Goal: Entertainment & Leisure: Consume media (video, audio)

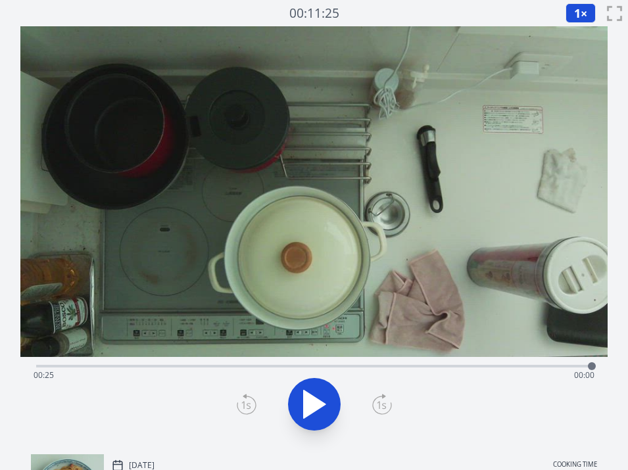
click at [199, 369] on div "Time elapsed: 00:25 Time remaining: 00:00" at bounding box center [315, 375] width 562 height 21
drag, startPoint x: 199, startPoint y: 369, endPoint x: 399, endPoint y: 364, distance: 199.4
click at [399, 364] on div at bounding box center [398, 367] width 8 height 8
click at [402, 364] on div at bounding box center [402, 367] width 8 height 8
drag, startPoint x: 402, startPoint y: 364, endPoint x: 443, endPoint y: 363, distance: 40.8
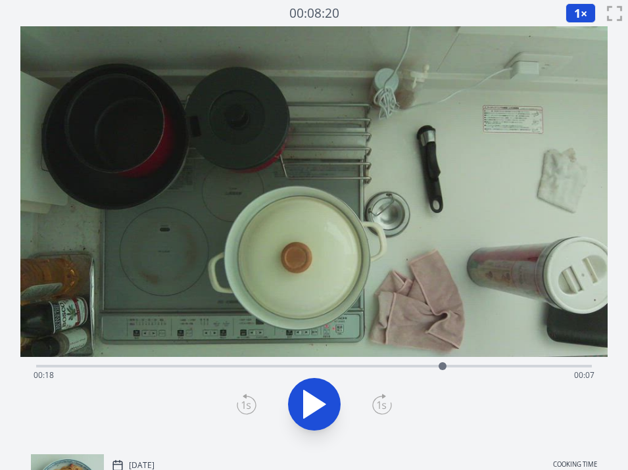
click at [443, 363] on div at bounding box center [443, 367] width 8 height 8
drag, startPoint x: 443, startPoint y: 363, endPoint x: 515, endPoint y: 359, distance: 71.9
click at [513, 359] on div at bounding box center [504, 367] width 20 height 20
drag, startPoint x: 515, startPoint y: 359, endPoint x: 540, endPoint y: 365, distance: 26.3
click at [540, 365] on div at bounding box center [532, 367] width 20 height 20
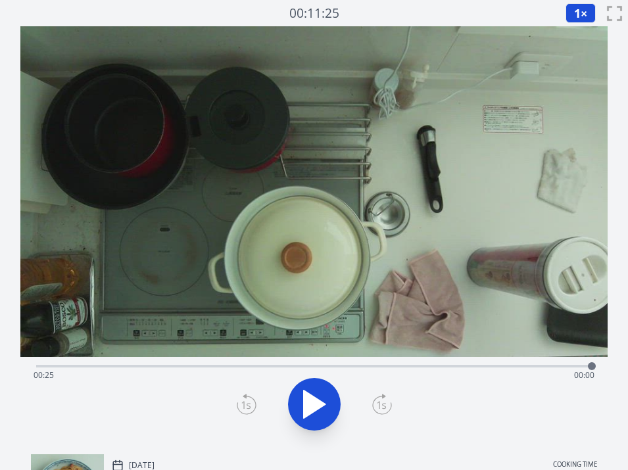
click at [222, 370] on div "Time elapsed: 00:25 Time remaining: 00:00" at bounding box center [315, 375] width 562 height 21
drag, startPoint x: 222, startPoint y: 370, endPoint x: 417, endPoint y: 367, distance: 195.5
click at [417, 367] on div at bounding box center [417, 367] width 20 height 20
click at [419, 369] on div at bounding box center [419, 367] width 8 height 8
click at [418, 365] on div at bounding box center [418, 367] width 8 height 8
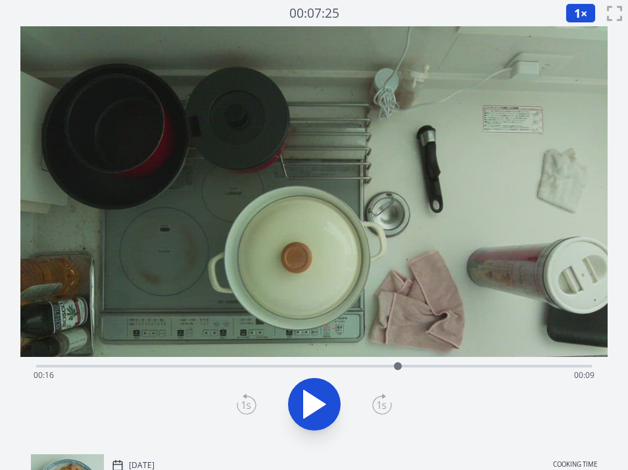
drag, startPoint x: 418, startPoint y: 365, endPoint x: 398, endPoint y: 367, distance: 19.8
click at [398, 367] on div at bounding box center [398, 367] width 8 height 8
drag, startPoint x: 397, startPoint y: 367, endPoint x: 388, endPoint y: 367, distance: 9.2
click at [388, 367] on div at bounding box center [388, 367] width 8 height 8
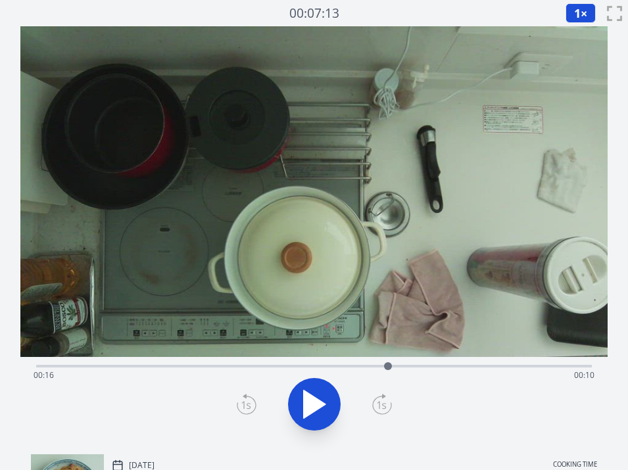
drag, startPoint x: 82, startPoint y: 365, endPoint x: 185, endPoint y: 372, distance: 102.9
click at [185, 372] on div "Time elapsed: 00:16 Time remaining: 00:10" at bounding box center [315, 375] width 562 height 21
click at [357, 363] on div "Time elapsed: 00:06 Time remaining: 00:19" at bounding box center [314, 365] width 557 height 16
drag, startPoint x: 357, startPoint y: 363, endPoint x: 447, endPoint y: 367, distance: 90.2
click at [447, 367] on div at bounding box center [448, 367] width 8 height 8
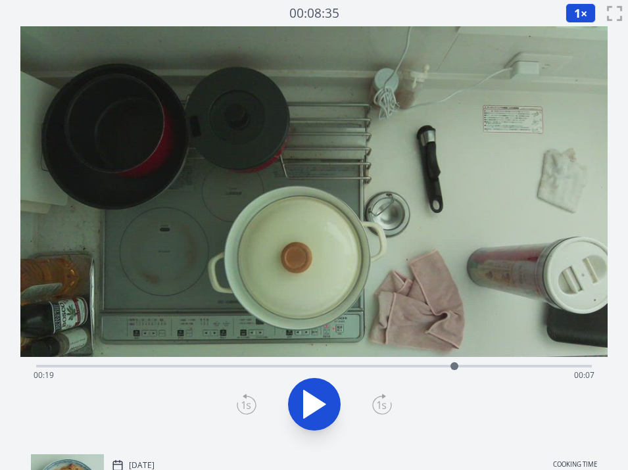
click at [454, 367] on div at bounding box center [455, 367] width 8 height 8
click at [454, 371] on div at bounding box center [454, 367] width 20 height 20
drag, startPoint x: 454, startPoint y: 371, endPoint x: 497, endPoint y: 368, distance: 43.6
click at [497, 368] on div at bounding box center [498, 367] width 20 height 20
click at [503, 368] on div at bounding box center [503, 367] width 8 height 8
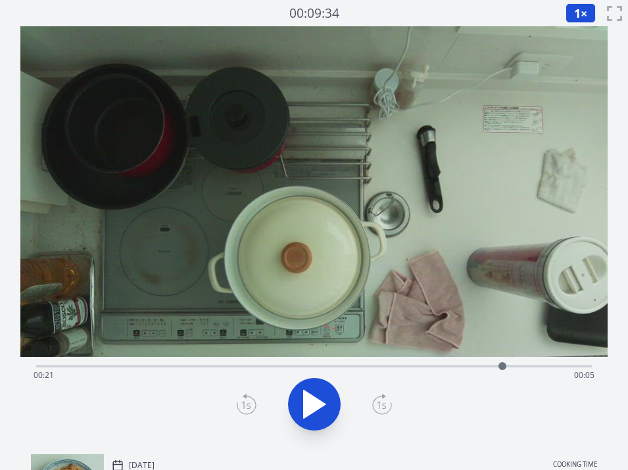
click at [149, 370] on div "Time elapsed: 00:21 Time remaining: 00:05" at bounding box center [315, 375] width 562 height 21
drag, startPoint x: 149, startPoint y: 370, endPoint x: 302, endPoint y: 357, distance: 153.9
click at [302, 357] on div at bounding box center [302, 367] width 20 height 20
drag, startPoint x: 302, startPoint y: 357, endPoint x: 308, endPoint y: 362, distance: 7.9
click at [308, 362] on div at bounding box center [308, 367] width 20 height 20
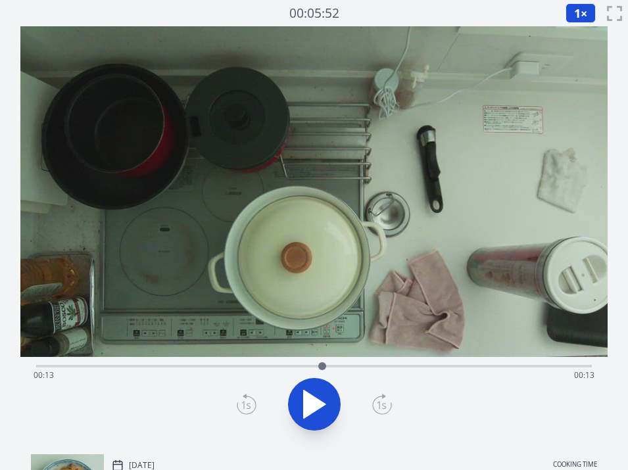
drag, startPoint x: 308, startPoint y: 362, endPoint x: 322, endPoint y: 363, distance: 14.5
click at [322, 363] on div at bounding box center [322, 367] width 8 height 8
click at [324, 277] on video at bounding box center [314, 191] width 588 height 331
drag, startPoint x: 324, startPoint y: 361, endPoint x: 457, endPoint y: 355, distance: 133.1
click at [457, 355] on div "Time elapsed: 00:19 Time remaining: 00:07" at bounding box center [314, 235] width 588 height 418
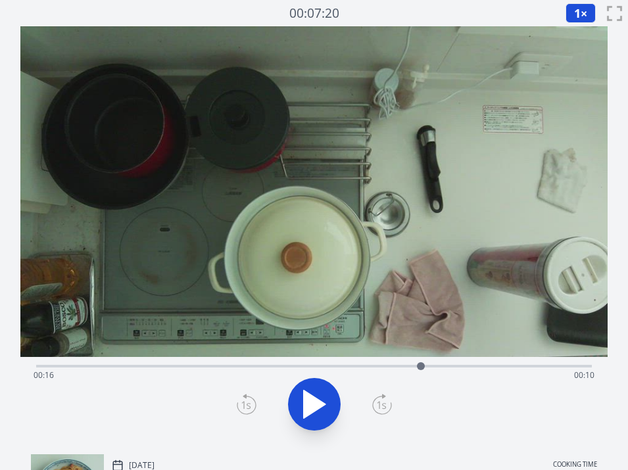
drag, startPoint x: 461, startPoint y: 366, endPoint x: 447, endPoint y: 367, distance: 13.2
click at [431, 367] on div at bounding box center [421, 367] width 20 height 20
click at [287, 251] on video at bounding box center [314, 191] width 588 height 331
drag, startPoint x: 448, startPoint y: 363, endPoint x: 545, endPoint y: 367, distance: 96.8
click at [545, 367] on div at bounding box center [543, 367] width 8 height 8
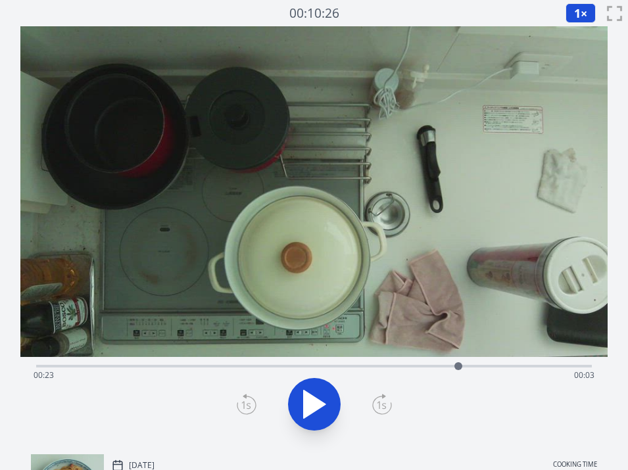
drag, startPoint x: 545, startPoint y: 367, endPoint x: 459, endPoint y: 357, distance: 86.8
click at [459, 357] on div at bounding box center [459, 367] width 20 height 20
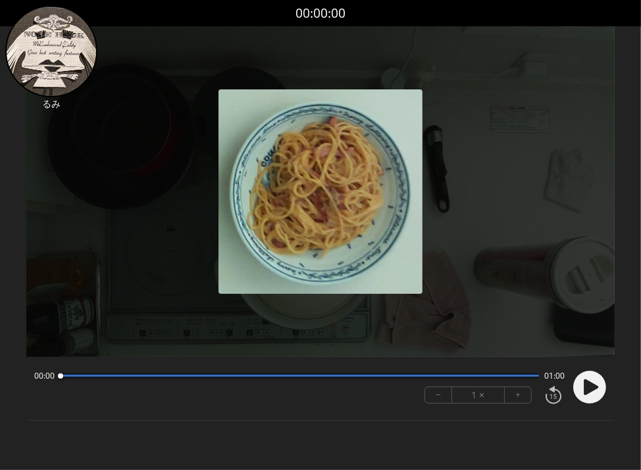
click at [596, 387] on icon at bounding box center [591, 388] width 14 height 16
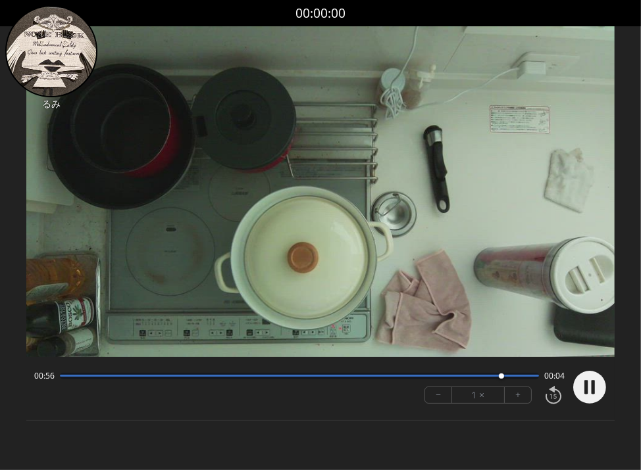
click at [586, 388] on icon at bounding box center [585, 387] width 3 height 14
click at [313, 149] on video at bounding box center [320, 191] width 588 height 331
drag, startPoint x: 506, startPoint y: 374, endPoint x: 444, endPoint y: 372, distance: 62.5
click at [428, 372] on div at bounding box center [420, 377] width 18 height 18
click at [590, 383] on circle at bounding box center [589, 387] width 33 height 33
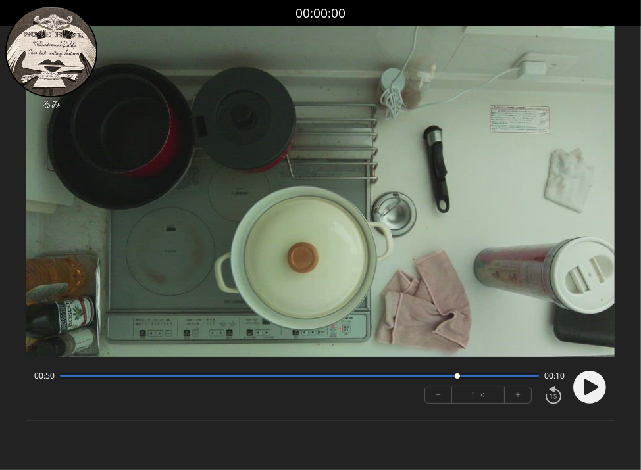
click at [339, 124] on video at bounding box center [320, 191] width 588 height 331
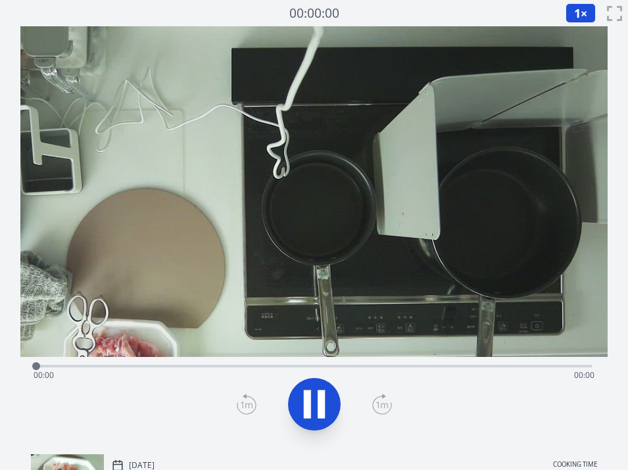
click at [314, 392] on icon at bounding box center [314, 404] width 37 height 37
drag, startPoint x: 590, startPoint y: 361, endPoint x: 496, endPoint y: 358, distance: 93.5
click at [487, 361] on div at bounding box center [486, 367] width 20 height 20
click at [185, 384] on div "Time elapsed: 00:33 Time remaining: 00:08" at bounding box center [315, 375] width 562 height 21
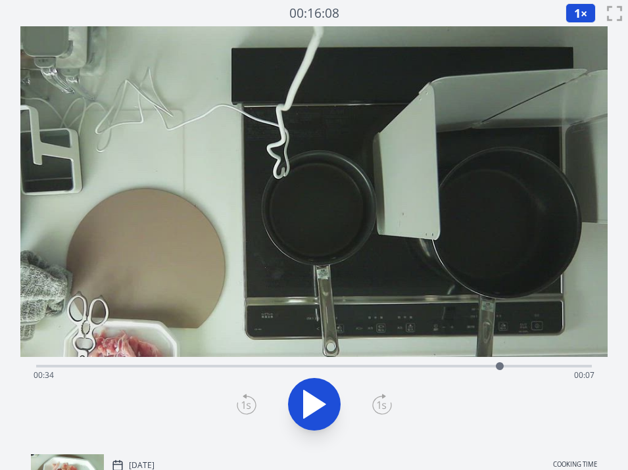
drag, startPoint x: 193, startPoint y: 370, endPoint x: 500, endPoint y: 372, distance: 306.6
click at [500, 372] on div at bounding box center [500, 367] width 20 height 20
drag, startPoint x: 500, startPoint y: 372, endPoint x: 508, endPoint y: 372, distance: 7.9
click at [508, 372] on div at bounding box center [508, 367] width 20 height 20
drag, startPoint x: 508, startPoint y: 372, endPoint x: 457, endPoint y: 372, distance: 50.7
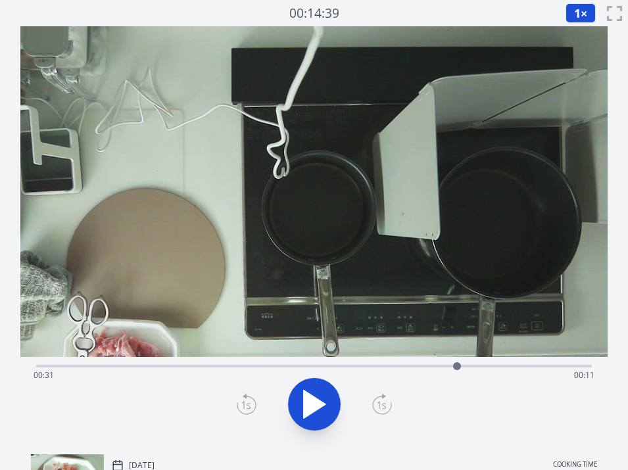
click at [457, 372] on div at bounding box center [457, 367] width 20 height 20
drag, startPoint x: 457, startPoint y: 372, endPoint x: 447, endPoint y: 371, distance: 9.9
click at [447, 371] on div at bounding box center [448, 367] width 20 height 20
drag, startPoint x: 447, startPoint y: 370, endPoint x: 459, endPoint y: 368, distance: 11.4
click at [459, 368] on div at bounding box center [459, 367] width 8 height 8
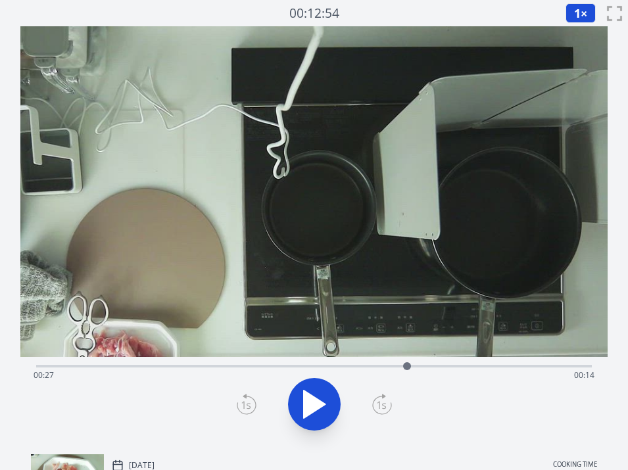
drag, startPoint x: 457, startPoint y: 362, endPoint x: 407, endPoint y: 365, distance: 50.1
click at [407, 365] on div at bounding box center [407, 367] width 8 height 8
drag, startPoint x: 407, startPoint y: 365, endPoint x: 494, endPoint y: 362, distance: 86.3
click at [494, 363] on div at bounding box center [494, 367] width 8 height 8
drag, startPoint x: 497, startPoint y: 370, endPoint x: 424, endPoint y: 361, distance: 73.5
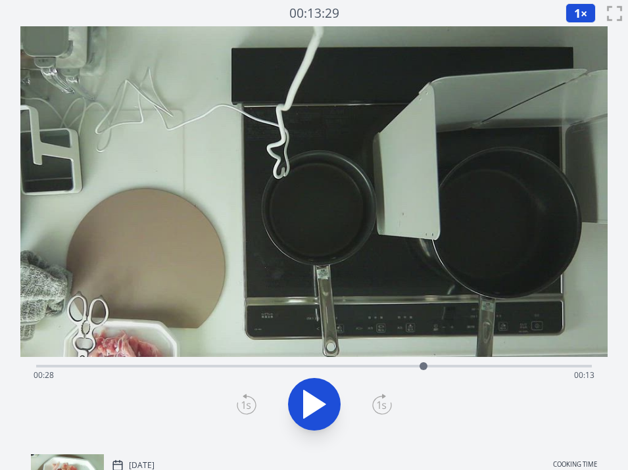
click at [424, 361] on div at bounding box center [424, 367] width 20 height 20
drag, startPoint x: 517, startPoint y: 366, endPoint x: 492, endPoint y: 370, distance: 25.3
click at [492, 370] on div at bounding box center [492, 367] width 20 height 20
drag, startPoint x: 492, startPoint y: 370, endPoint x: 450, endPoint y: 373, distance: 42.2
click at [450, 373] on div at bounding box center [450, 367] width 20 height 20
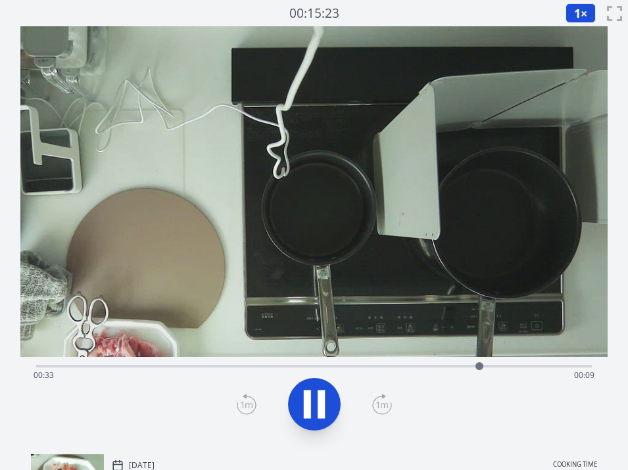
drag, startPoint x: 450, startPoint y: 373, endPoint x: 420, endPoint y: 372, distance: 29.6
click at [420, 372] on div "Time elapsed: 00:33 Time remaining: 00:09" at bounding box center [315, 375] width 562 height 21
drag, startPoint x: 420, startPoint y: 372, endPoint x: 378, endPoint y: 378, distance: 42.4
click at [378, 368] on div "Time elapsed: 00:25 Time remaining: 00:16" at bounding box center [314, 366] width 557 height 3
drag, startPoint x: 378, startPoint y: 378, endPoint x: 343, endPoint y: 379, distance: 34.9
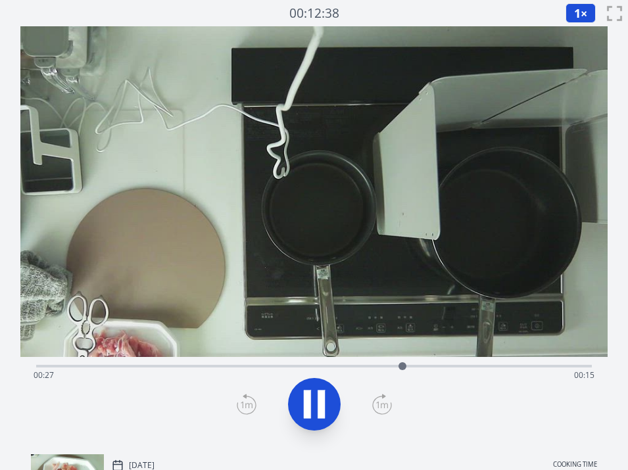
click at [343, 379] on div "Time elapsed: 00:27 Time remaining: 00:15" at bounding box center [315, 375] width 562 height 21
click at [293, 367] on div "Time elapsed: 00:24 Time remaining: 00:18" at bounding box center [315, 375] width 562 height 21
drag, startPoint x: 293, startPoint y: 367, endPoint x: 455, endPoint y: 372, distance: 162.0
click at [455, 372] on div at bounding box center [455, 367] width 20 height 20
click at [355, 362] on div "Time elapsed: 00:41 Time remaining: 00:00" at bounding box center [314, 365] width 557 height 16
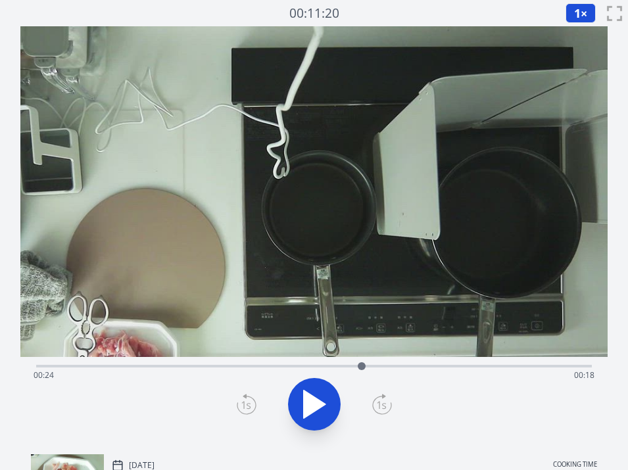
drag, startPoint x: 355, startPoint y: 362, endPoint x: 362, endPoint y: 363, distance: 6.6
click at [362, 363] on div at bounding box center [362, 367] width 8 height 8
drag, startPoint x: 362, startPoint y: 363, endPoint x: 488, endPoint y: 363, distance: 126.3
click at [488, 363] on div at bounding box center [488, 367] width 8 height 8
click at [484, 363] on div at bounding box center [484, 367] width 8 height 8
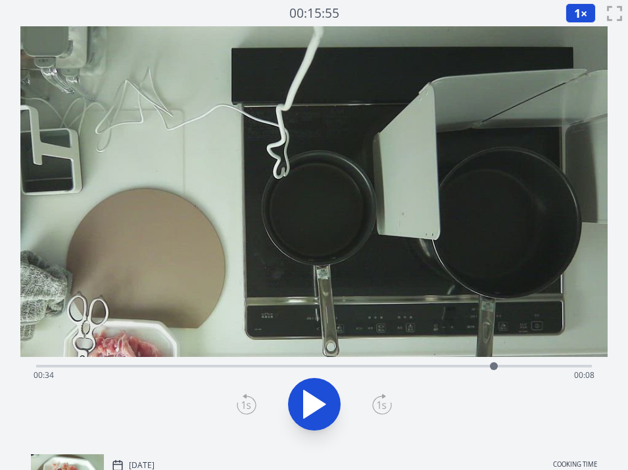
drag, startPoint x: 484, startPoint y: 363, endPoint x: 494, endPoint y: 363, distance: 10.5
click at [494, 363] on div at bounding box center [494, 367] width 8 height 8
drag, startPoint x: 494, startPoint y: 363, endPoint x: 590, endPoint y: 362, distance: 95.4
click at [590, 363] on div at bounding box center [590, 367] width 8 height 8
drag, startPoint x: 590, startPoint y: 362, endPoint x: 532, endPoint y: 359, distance: 57.3
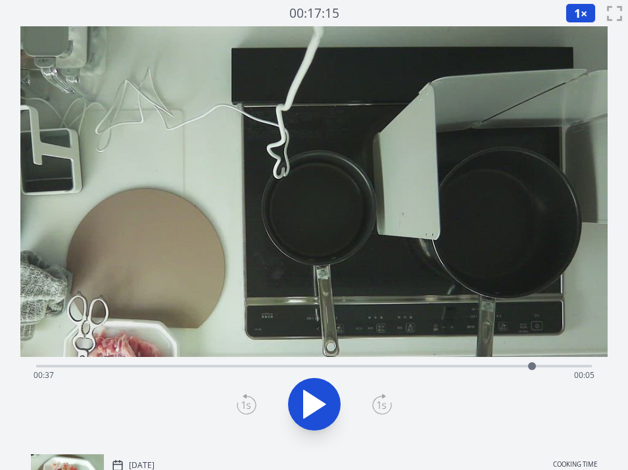
click at [532, 359] on div at bounding box center [532, 367] width 20 height 20
drag, startPoint x: 532, startPoint y: 359, endPoint x: 566, endPoint y: 366, distance: 34.3
click at [566, 366] on div at bounding box center [566, 367] width 20 height 20
drag, startPoint x: 566, startPoint y: 366, endPoint x: 583, endPoint y: 364, distance: 17.2
click at [580, 364] on div at bounding box center [576, 367] width 8 height 8
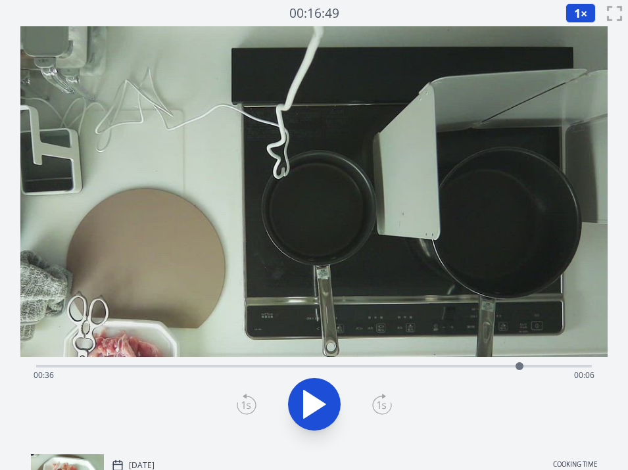
drag, startPoint x: 583, startPoint y: 364, endPoint x: 520, endPoint y: 363, distance: 63.2
click at [520, 363] on div at bounding box center [520, 367] width 8 height 8
drag, startPoint x: 520, startPoint y: 363, endPoint x: 535, endPoint y: 367, distance: 15.5
click at [535, 367] on div at bounding box center [535, 367] width 8 height 8
drag, startPoint x: 535, startPoint y: 367, endPoint x: 525, endPoint y: 368, distance: 10.0
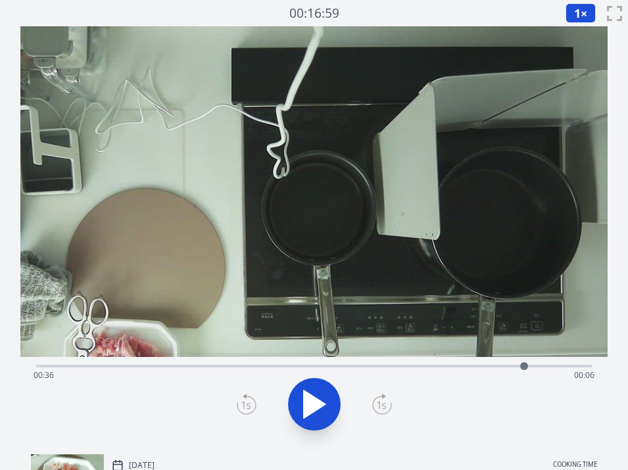
click at [525, 368] on div at bounding box center [524, 367] width 8 height 8
drag, startPoint x: 525, startPoint y: 368, endPoint x: 554, endPoint y: 367, distance: 29.0
click at [554, 367] on div at bounding box center [553, 367] width 8 height 8
drag, startPoint x: 554, startPoint y: 367, endPoint x: 528, endPoint y: 367, distance: 25.7
click at [528, 367] on div at bounding box center [532, 367] width 8 height 8
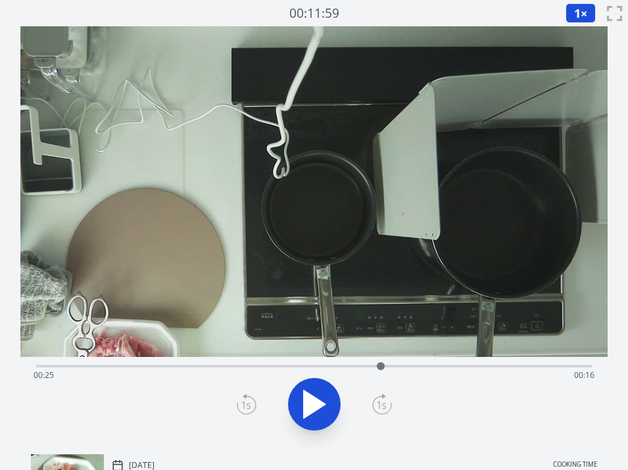
drag, startPoint x: 532, startPoint y: 363, endPoint x: 381, endPoint y: 367, distance: 150.7
click at [381, 367] on div at bounding box center [381, 367] width 8 height 8
drag, startPoint x: 392, startPoint y: 365, endPoint x: 409, endPoint y: 365, distance: 17.1
click at [409, 365] on div "Time elapsed: 00:25 Time remaining: 00:16" at bounding box center [315, 375] width 562 height 21
drag, startPoint x: 409, startPoint y: 365, endPoint x: 490, endPoint y: 361, distance: 81.0
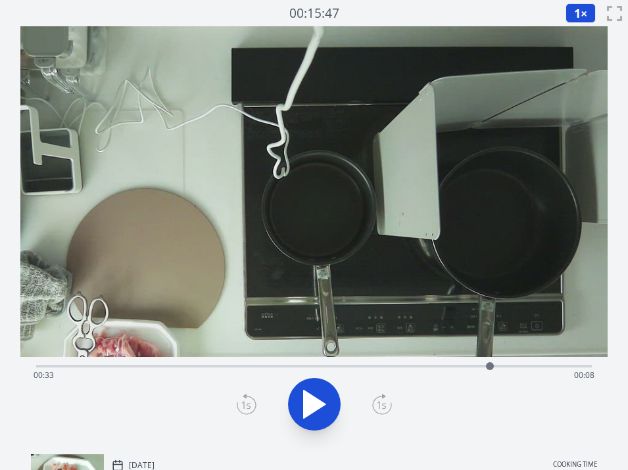
click at [490, 361] on div at bounding box center [490, 367] width 20 height 20
click at [188, 380] on div "Time elapsed: 00:33 Time remaining: 00:08" at bounding box center [315, 375] width 562 height 21
drag, startPoint x: 190, startPoint y: 370, endPoint x: 263, endPoint y: 370, distance: 73.0
click at [263, 370] on div at bounding box center [263, 367] width 20 height 20
drag, startPoint x: 263, startPoint y: 368, endPoint x: 293, endPoint y: 367, distance: 31.0
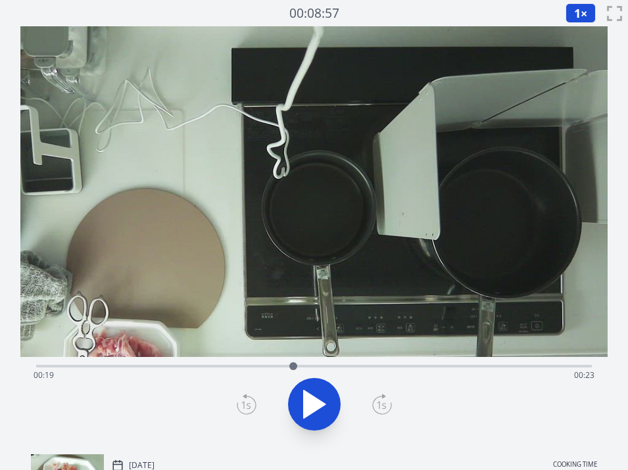
click at [293, 367] on div at bounding box center [294, 367] width 8 height 8
drag, startPoint x: 293, startPoint y: 367, endPoint x: 273, endPoint y: 365, distance: 20.5
click at [273, 365] on div at bounding box center [273, 367] width 8 height 8
drag, startPoint x: 273, startPoint y: 365, endPoint x: 368, endPoint y: 353, distance: 96.1
click at [368, 353] on div "Time elapsed: 00:24 Time remaining: 00:17" at bounding box center [314, 235] width 588 height 418
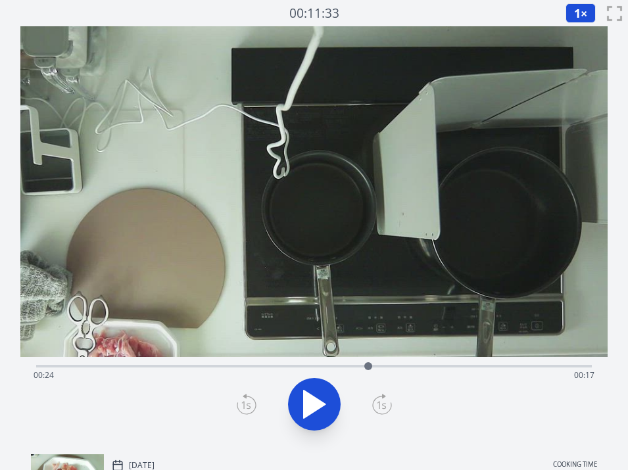
click at [368, 377] on div "Time elapsed: 00:24 Time remaining: 00:17" at bounding box center [315, 375] width 562 height 21
drag, startPoint x: 361, startPoint y: 367, endPoint x: 442, endPoint y: 369, distance: 81.0
click at [442, 369] on div at bounding box center [442, 367] width 20 height 20
drag, startPoint x: 442, startPoint y: 369, endPoint x: 544, endPoint y: 354, distance: 103.8
click at [544, 354] on div "Time elapsed: 00:37 Time remaining: 00:04" at bounding box center [314, 235] width 588 height 418
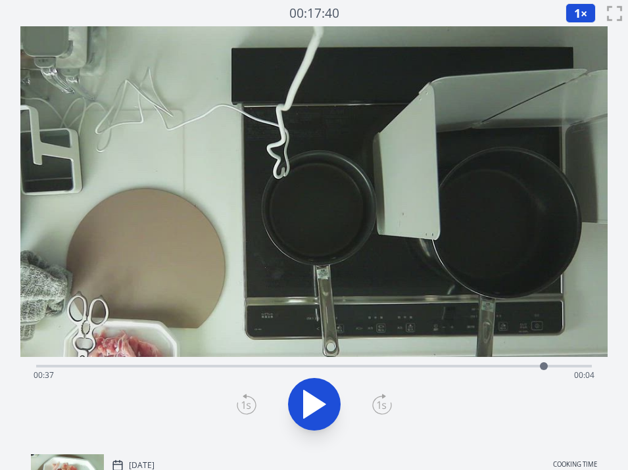
click at [224, 278] on video at bounding box center [314, 191] width 588 height 331
click at [273, 300] on video at bounding box center [314, 191] width 588 height 331
drag, startPoint x: 549, startPoint y: 365, endPoint x: 534, endPoint y: 362, distance: 15.4
click at [534, 362] on div at bounding box center [534, 367] width 20 height 20
click at [357, 282] on video at bounding box center [314, 191] width 588 height 331
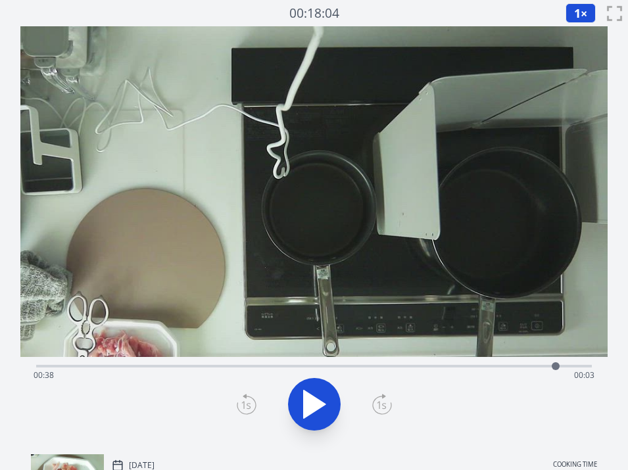
drag, startPoint x: 536, startPoint y: 367, endPoint x: 556, endPoint y: 367, distance: 19.8
click at [556, 367] on div at bounding box center [556, 367] width 8 height 8
click at [560, 367] on div at bounding box center [559, 367] width 8 height 8
click at [345, 365] on div "Time elapsed: 00:39 Time remaining: 00:03" at bounding box center [315, 375] width 562 height 21
drag, startPoint x: 345, startPoint y: 365, endPoint x: 118, endPoint y: 370, distance: 227.1
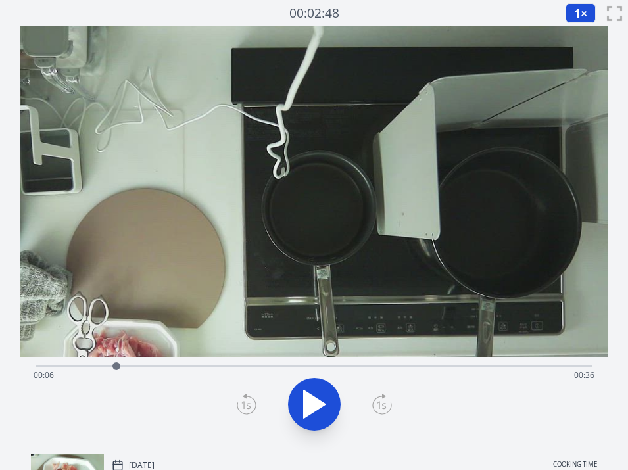
click at [118, 370] on div at bounding box center [117, 367] width 8 height 8
drag, startPoint x: 118, startPoint y: 370, endPoint x: 80, endPoint y: 370, distance: 38.2
click at [80, 370] on div at bounding box center [80, 367] width 20 height 20
click at [74, 370] on div at bounding box center [74, 367] width 20 height 20
drag, startPoint x: 74, startPoint y: 370, endPoint x: 97, endPoint y: 367, distance: 23.3
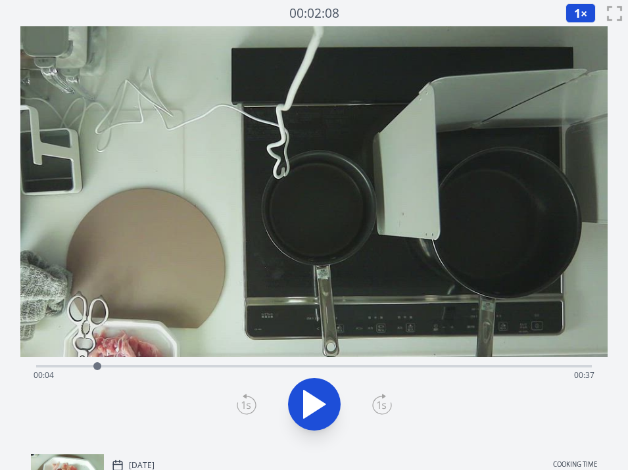
click at [97, 367] on div at bounding box center [98, 367] width 20 height 20
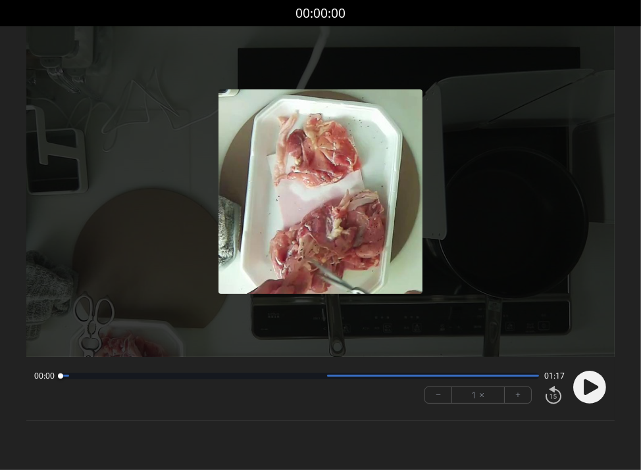
click at [584, 384] on icon at bounding box center [591, 388] width 14 height 16
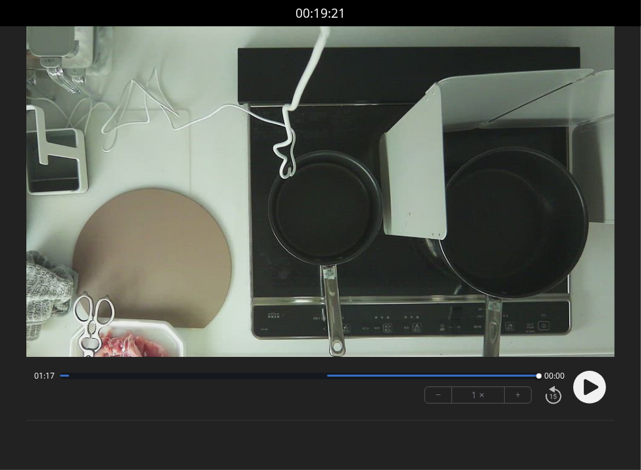
click at [293, 343] on video at bounding box center [320, 191] width 588 height 331
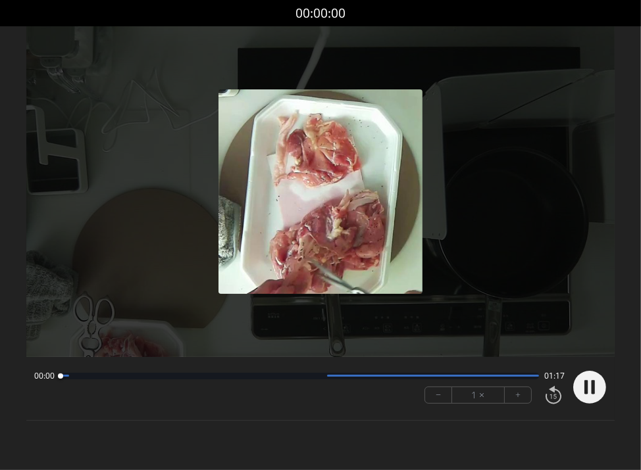
drag, startPoint x: 293, startPoint y: 343, endPoint x: 306, endPoint y: 347, distance: 13.6
click at [293, 343] on div at bounding box center [320, 191] width 588 height 331
click at [376, 380] on div "00:00 01:17" at bounding box center [299, 376] width 530 height 11
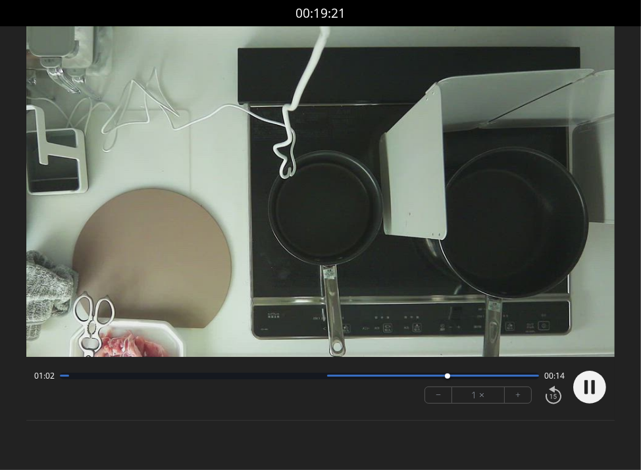
drag, startPoint x: 60, startPoint y: 376, endPoint x: 451, endPoint y: -51, distance: 579.4
click at [451, 0] on html "Discard Recording? You will not be able to recover this once discarded. Cancel …" at bounding box center [320, 235] width 641 height 470
